Goal: Task Accomplishment & Management: Use online tool/utility

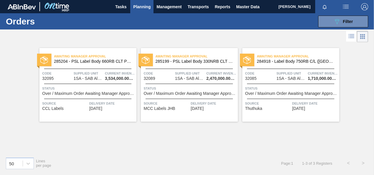
click at [145, 5] on span "Planning" at bounding box center [141, 6] width 17 height 7
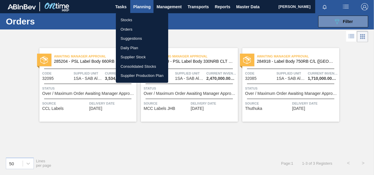
click at [131, 28] on li "Orders" at bounding box center [142, 29] width 52 height 9
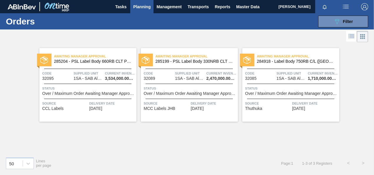
click at [81, 73] on span "Supplied Unit" at bounding box center [88, 73] width 30 height 6
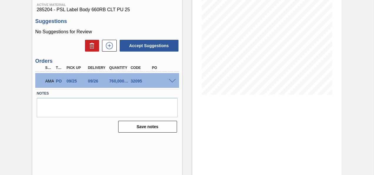
scroll to position [78, 0]
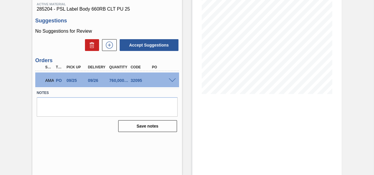
click at [170, 80] on span at bounding box center [172, 80] width 7 height 4
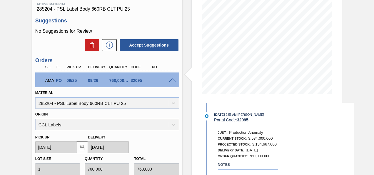
click at [366, 169] on div "Awaiting Manager Approval 1SA - PSL Label Body 660RB CLT PU 25 Unit SAB Alrode …" at bounding box center [187, 115] width 374 height 328
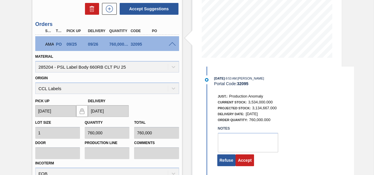
scroll to position [125, 0]
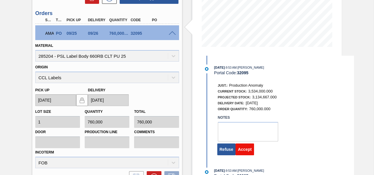
click at [248, 149] on button "Accept" at bounding box center [244, 149] width 19 height 12
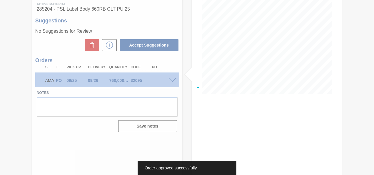
scroll to position [78, 0]
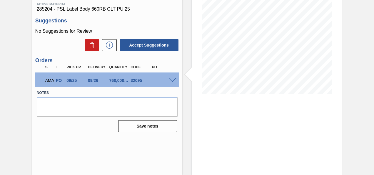
click at [173, 78] on div at bounding box center [173, 80] width 12 height 4
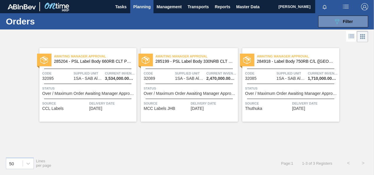
click at [99, 89] on span "Status" at bounding box center [88, 88] width 93 height 6
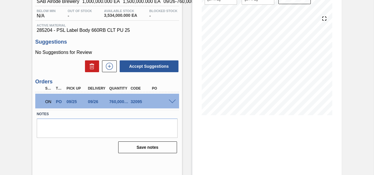
scroll to position [74, 0]
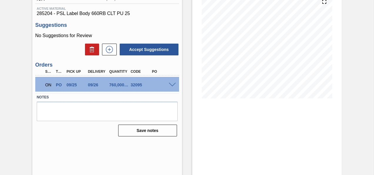
click at [170, 86] on span at bounding box center [172, 85] width 7 height 4
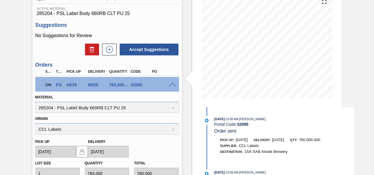
drag, startPoint x: 361, startPoint y: 108, endPoint x: 364, endPoint y: 125, distance: 17.4
click at [364, 125] on div "Negotiating Order 1SA - PSL Label Body 660RB CLT PU 25 Unit SAB Alrode Brewery …" at bounding box center [187, 120] width 374 height 329
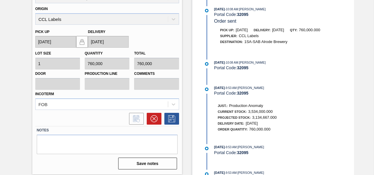
scroll to position [31, 0]
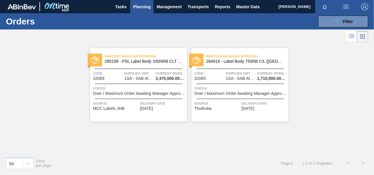
click at [148, 71] on span "Supplied Unit" at bounding box center [139, 73] width 30 height 6
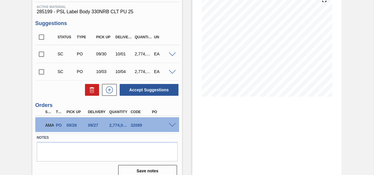
scroll to position [81, 0]
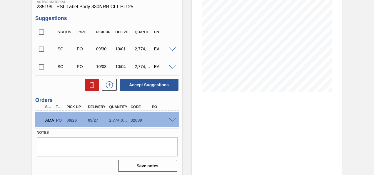
click at [172, 121] on span at bounding box center [172, 120] width 7 height 4
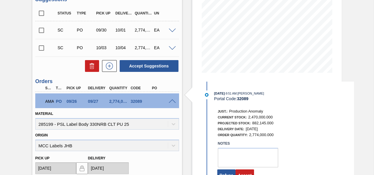
scroll to position [156, 0]
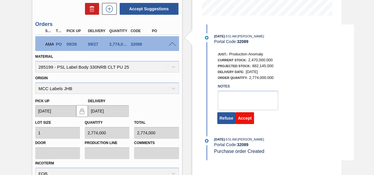
click at [242, 121] on button "Accept" at bounding box center [244, 118] width 19 height 12
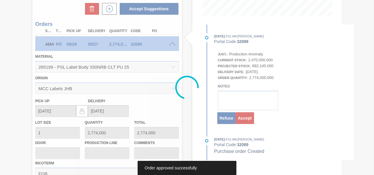
scroll to position [83, 0]
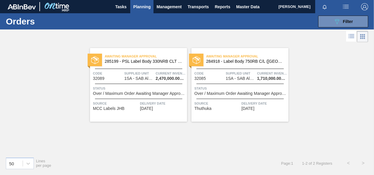
click at [148, 90] on span "Status" at bounding box center [139, 88] width 93 height 6
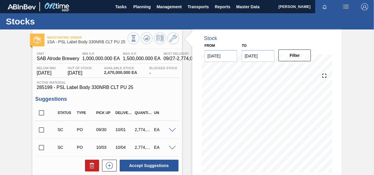
click at [357, 85] on div "Negotiating Order 1SA - PSL Label Body 330NRB CLT PU 25 Unit SAB Alrode Brewery…" at bounding box center [187, 142] width 374 height 227
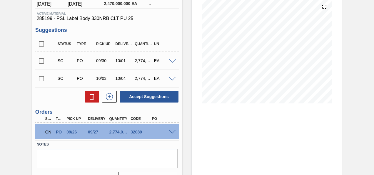
scroll to position [83, 0]
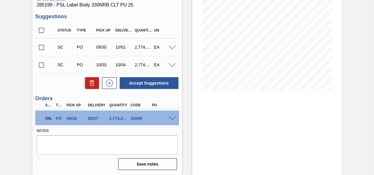
click at [171, 117] on span at bounding box center [172, 118] width 7 height 4
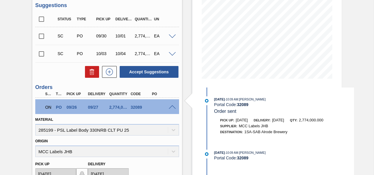
scroll to position [93, 0]
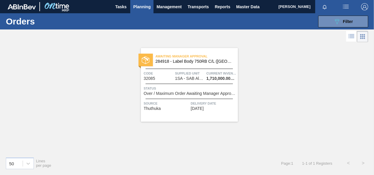
click at [184, 102] on span "Source" at bounding box center [167, 103] width 46 height 6
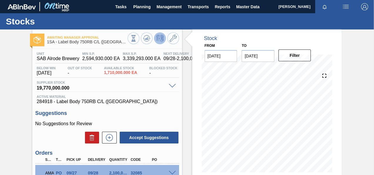
click at [354, 101] on div "Awaiting Manager Approval 1SA - Label Body 750RB C/L (Hogwarts) Unit SAB Alrode…" at bounding box center [187, 140] width 374 height 223
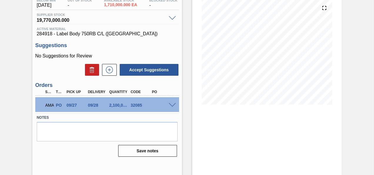
scroll to position [78, 0]
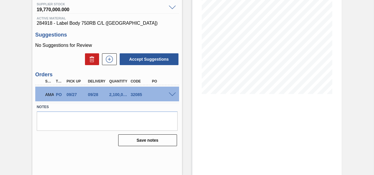
click at [170, 93] on span at bounding box center [172, 94] width 7 height 4
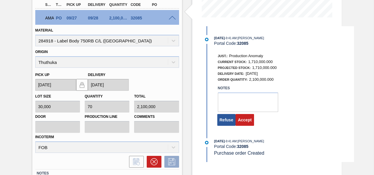
scroll to position [197, 0]
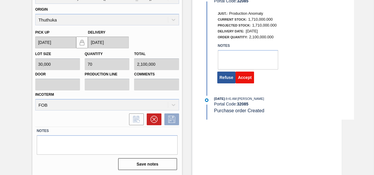
click at [245, 80] on button "Accept" at bounding box center [244, 77] width 19 height 12
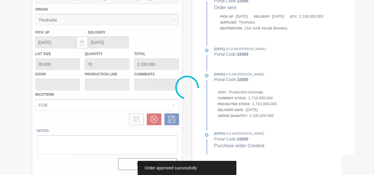
scroll to position [78, 0]
